Goal: Contribute content

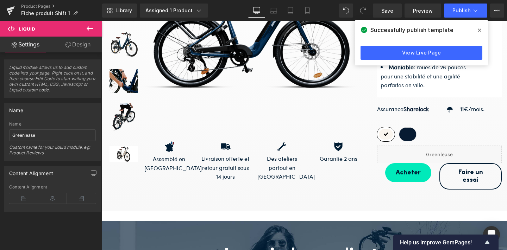
click at [480, 31] on icon at bounding box center [480, 31] width 4 height 4
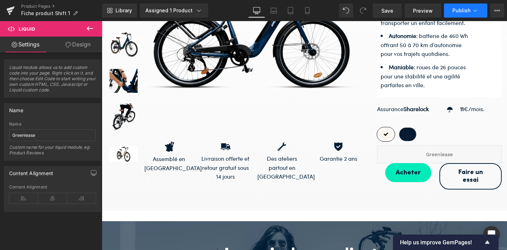
click at [457, 10] on span "Publish" at bounding box center [462, 11] width 18 height 6
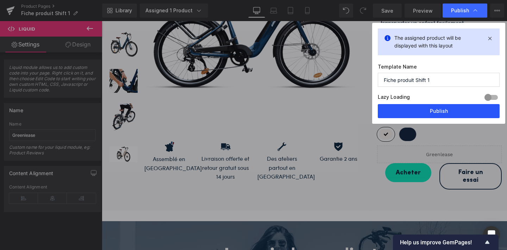
click at [448, 112] on button "Publish" at bounding box center [439, 111] width 122 height 14
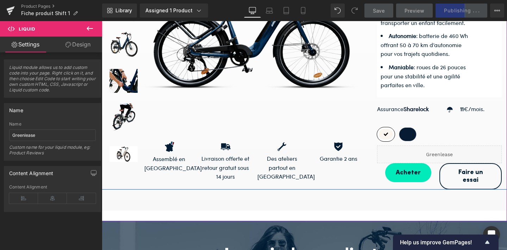
click at [451, 147] on ul "Liquid" at bounding box center [439, 151] width 37 height 8
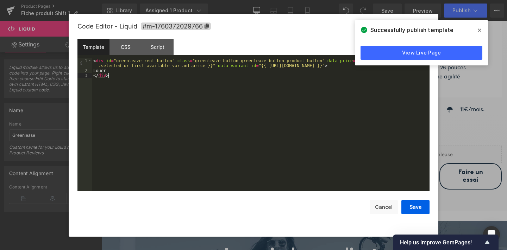
click at [237, 91] on div "< div id = "greenleaze-rent-button" class = "greenleaze-button greenleaze-butto…" at bounding box center [261, 132] width 338 height 148
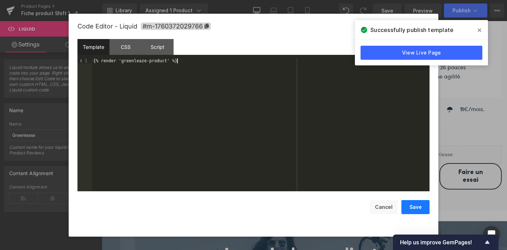
click at [419, 207] on button "Save" at bounding box center [415, 207] width 28 height 14
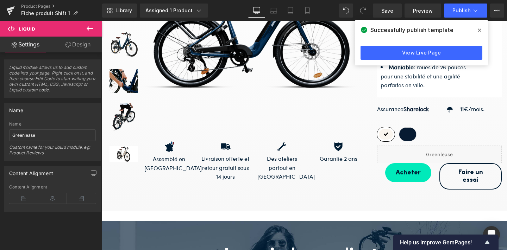
click at [478, 29] on icon at bounding box center [480, 30] width 4 height 6
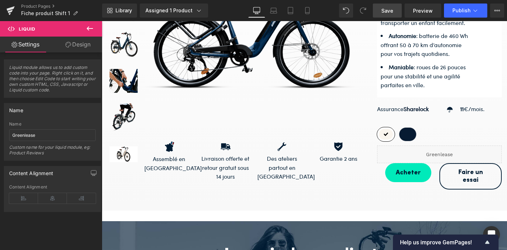
click at [389, 9] on span "Save" at bounding box center [387, 10] width 12 height 7
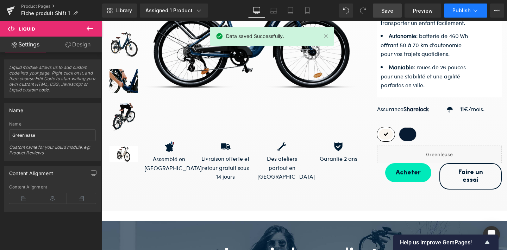
click at [468, 12] on span "Publish" at bounding box center [462, 11] width 18 height 6
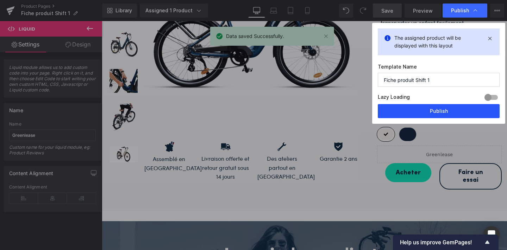
drag, startPoint x: 446, startPoint y: 108, endPoint x: 343, endPoint y: 89, distance: 104.9
click at [446, 108] on button "Publish" at bounding box center [439, 111] width 122 height 14
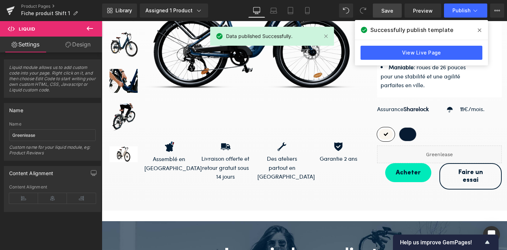
click at [479, 27] on span at bounding box center [479, 30] width 11 height 11
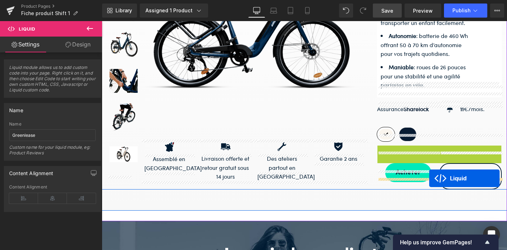
drag, startPoint x: 422, startPoint y: 139, endPoint x: 429, endPoint y: 179, distance: 39.8
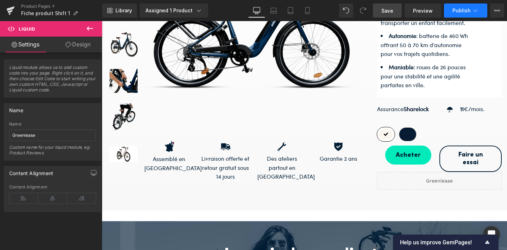
click at [465, 11] on span "Publish" at bounding box center [462, 11] width 18 height 6
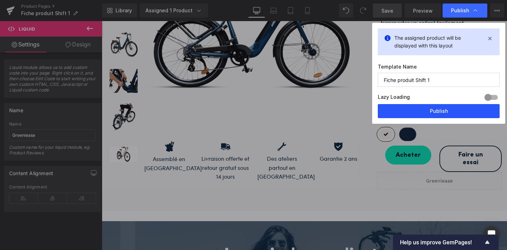
click at [447, 111] on button "Publish" at bounding box center [439, 111] width 122 height 14
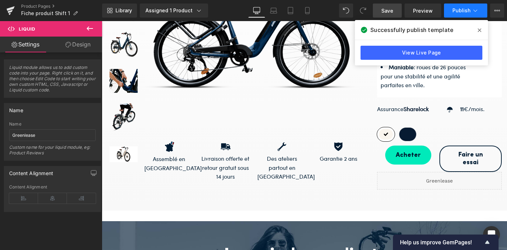
click at [460, 11] on span "Publish" at bounding box center [462, 11] width 18 height 6
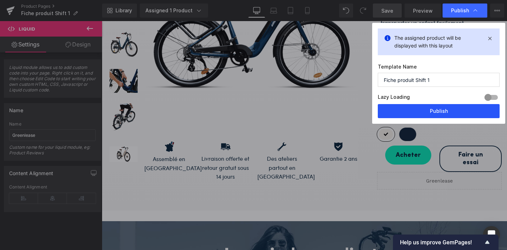
click at [434, 110] on button "Publish" at bounding box center [439, 111] width 122 height 14
